Goal: Information Seeking & Learning: Learn about a topic

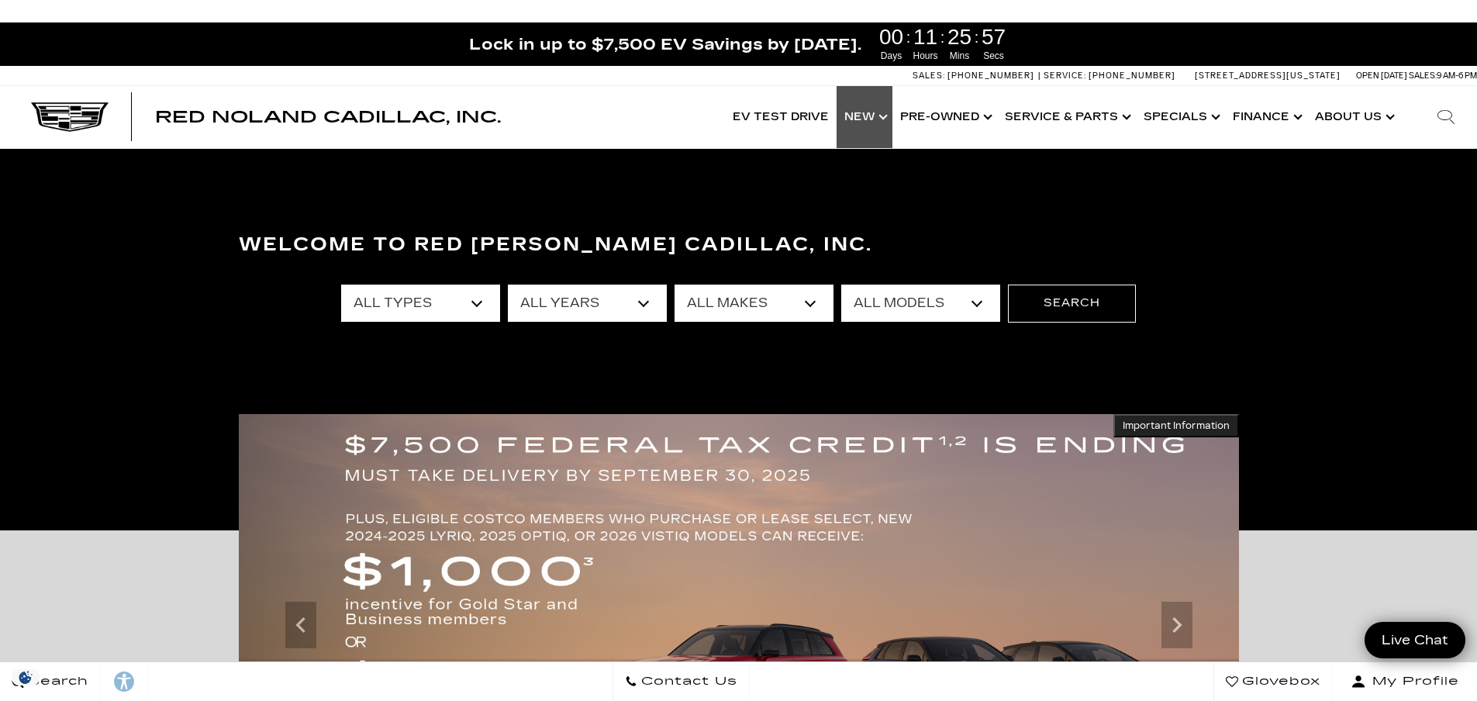
click at [861, 122] on link "Show New" at bounding box center [865, 117] width 56 height 62
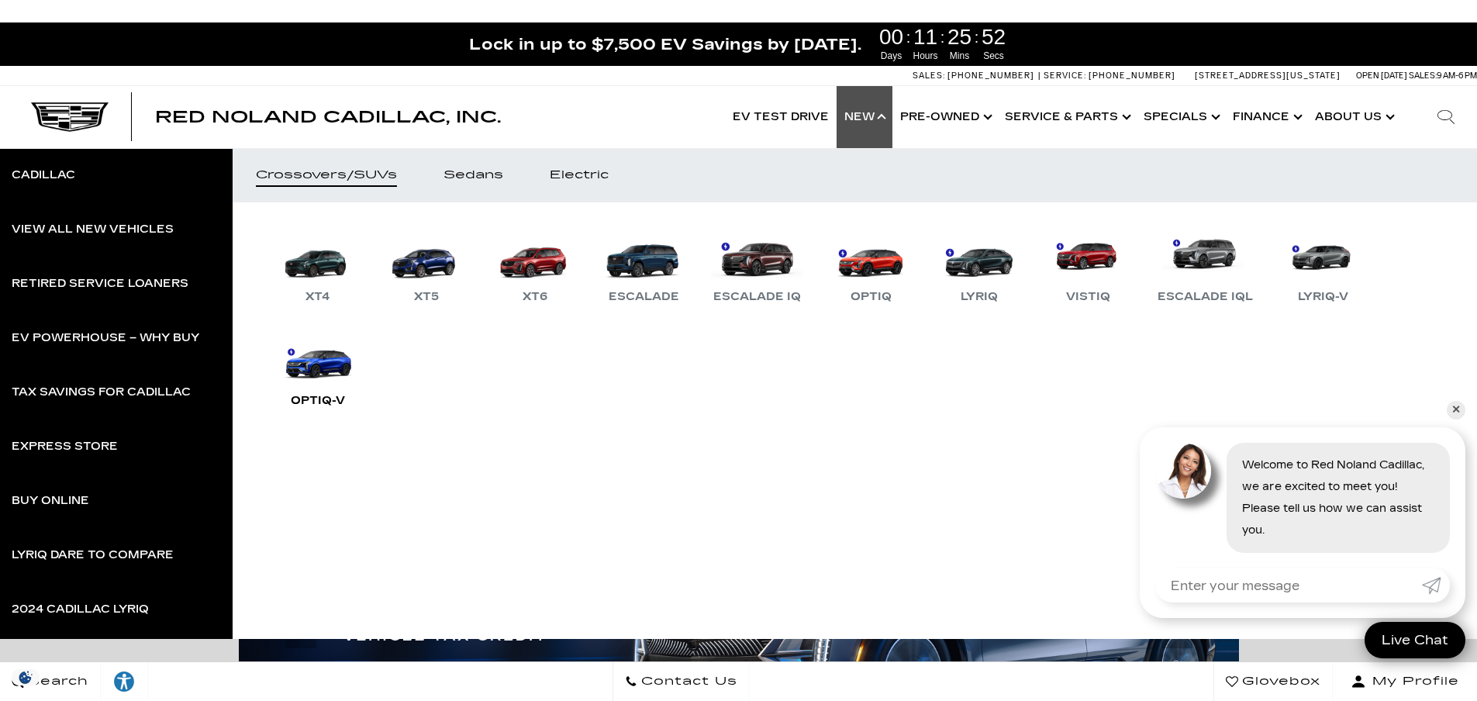
drag, startPoint x: 301, startPoint y: 367, endPoint x: 294, endPoint y: 371, distance: 8.4
click at [301, 368] on link "OPTIQ-V" at bounding box center [317, 370] width 93 height 81
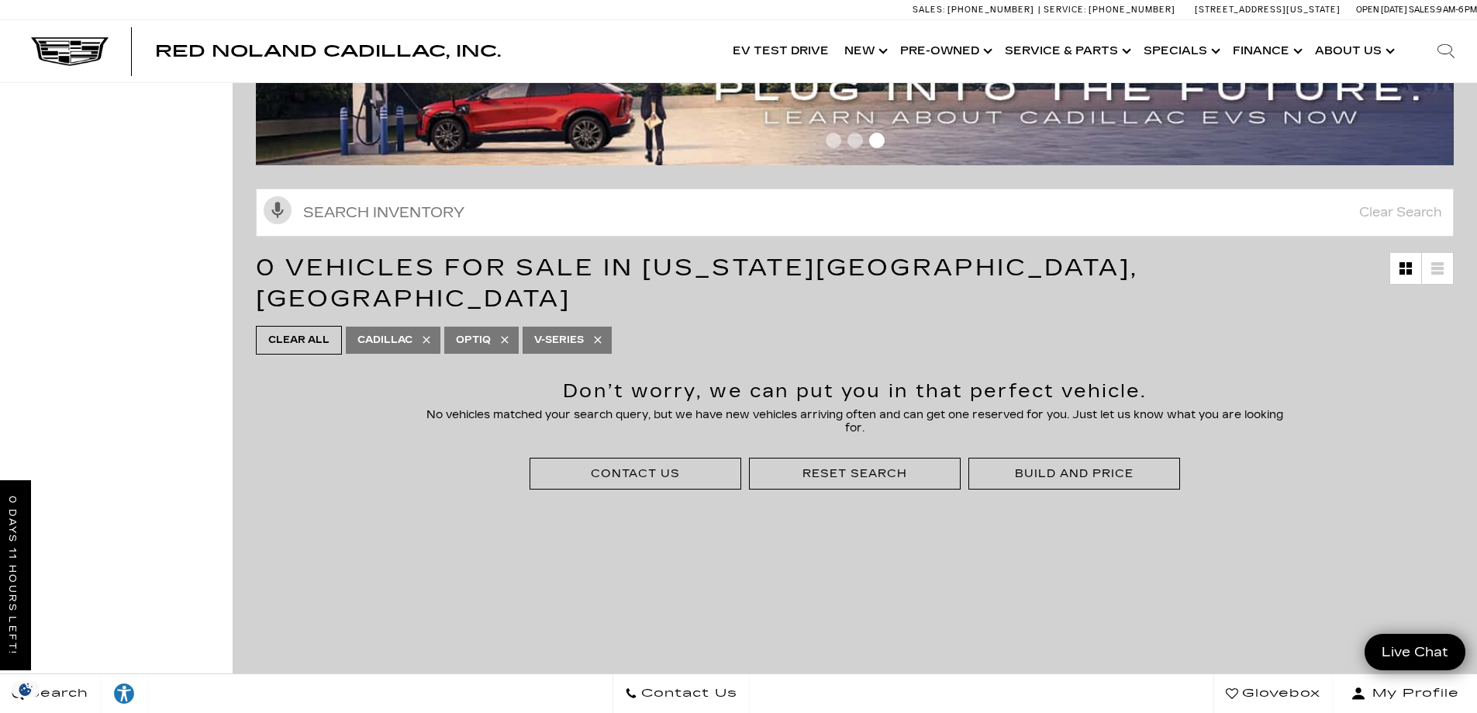
scroll to position [78, 0]
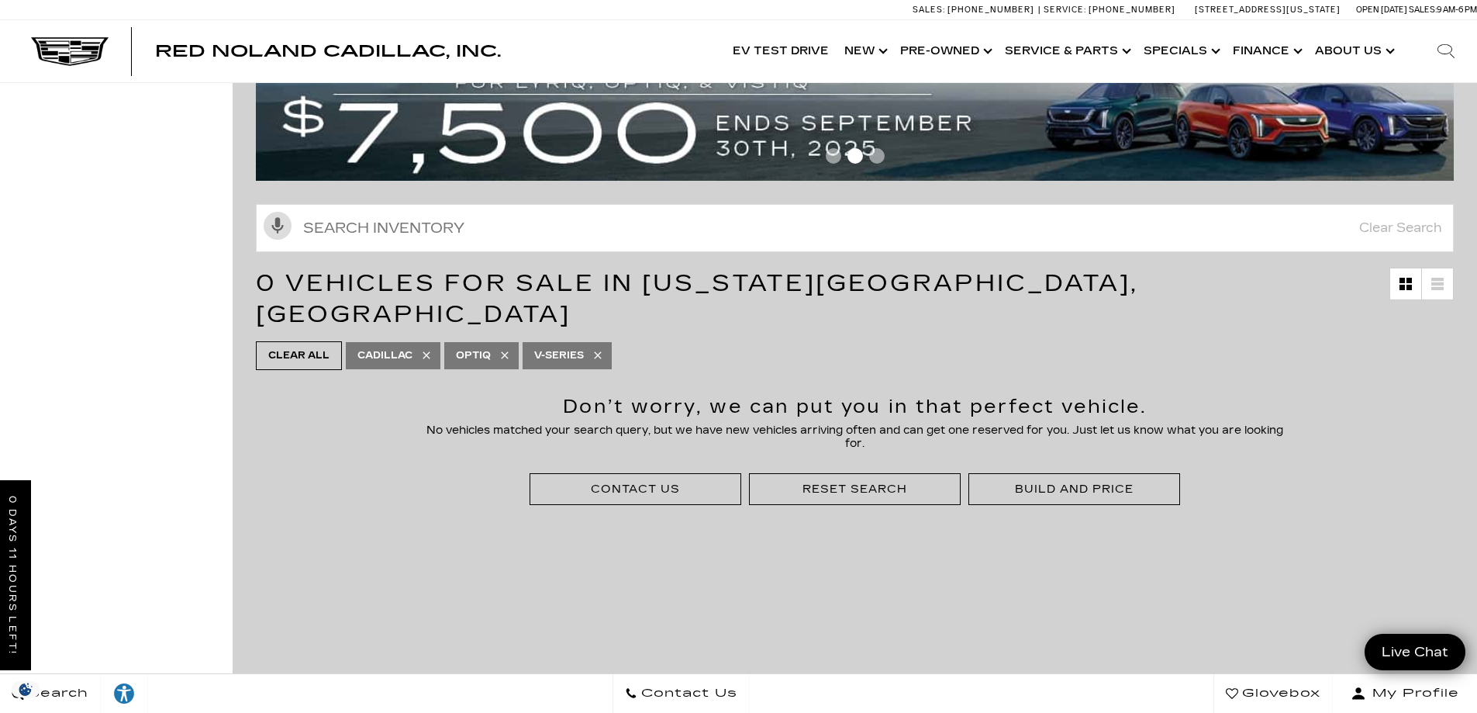
click at [601, 349] on icon at bounding box center [598, 355] width 12 height 12
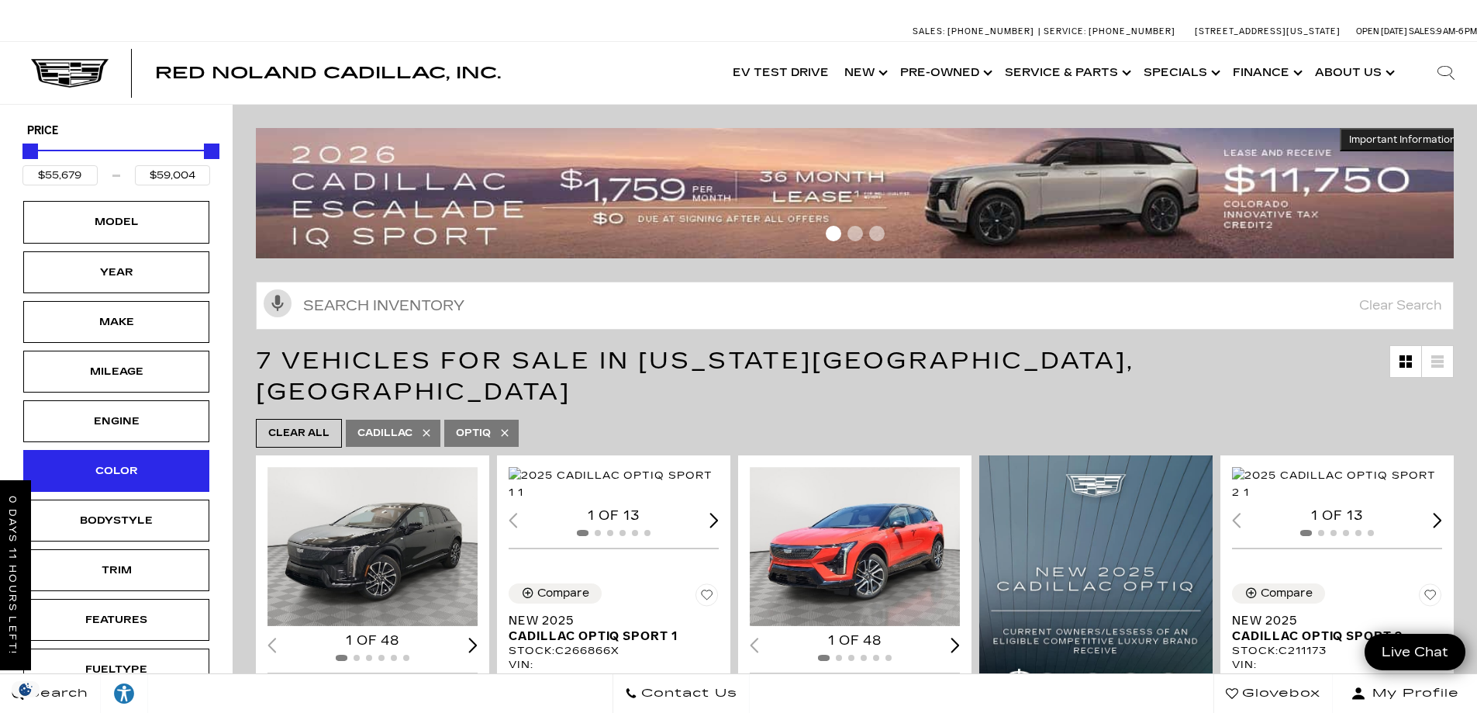
click at [127, 464] on div "Color" at bounding box center [117, 470] width 78 height 17
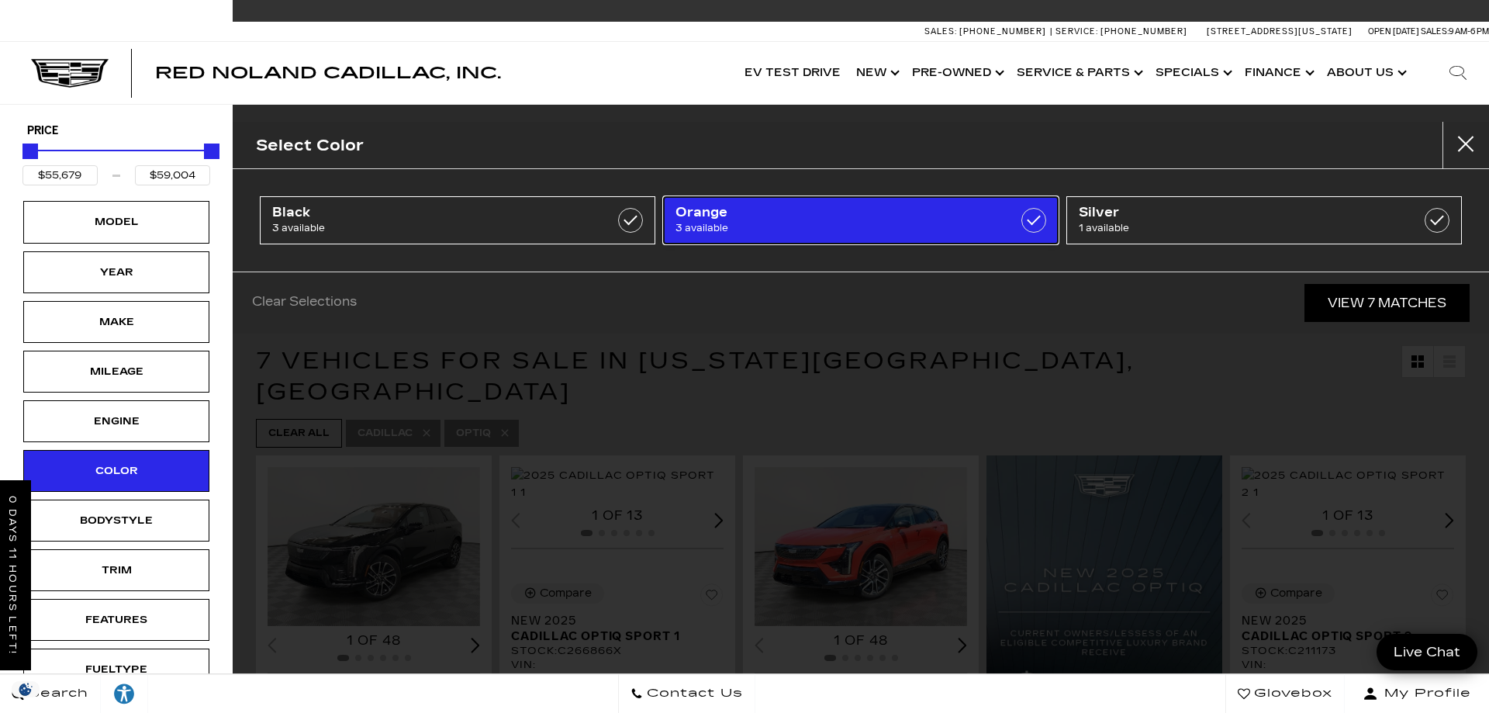
click at [830, 223] on span "3 available" at bounding box center [832, 228] width 315 height 16
type input "$58,004"
checkbox input "true"
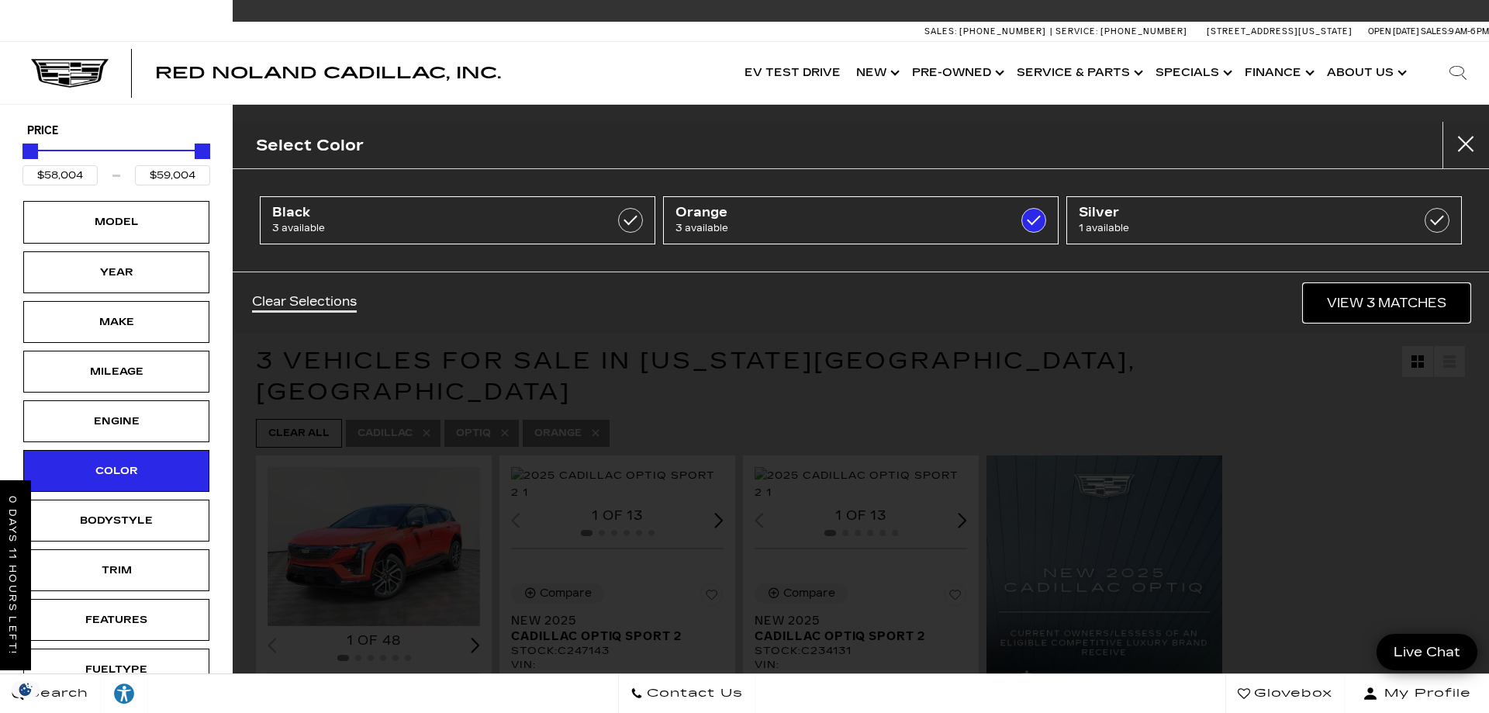
click at [1388, 293] on link "View 3 Matches" at bounding box center [1386, 303] width 166 height 38
